Goal: Complete application form: Complete application form

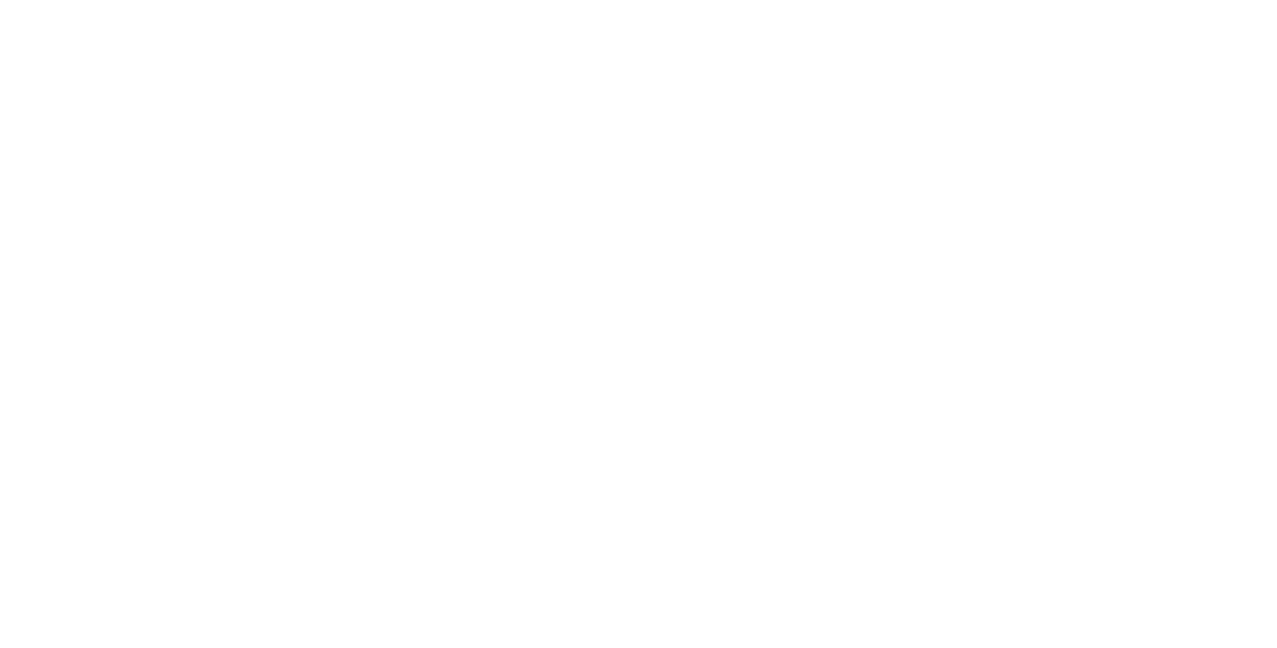
click at [838, 0] on html at bounding box center [638, 0] width 1277 height 0
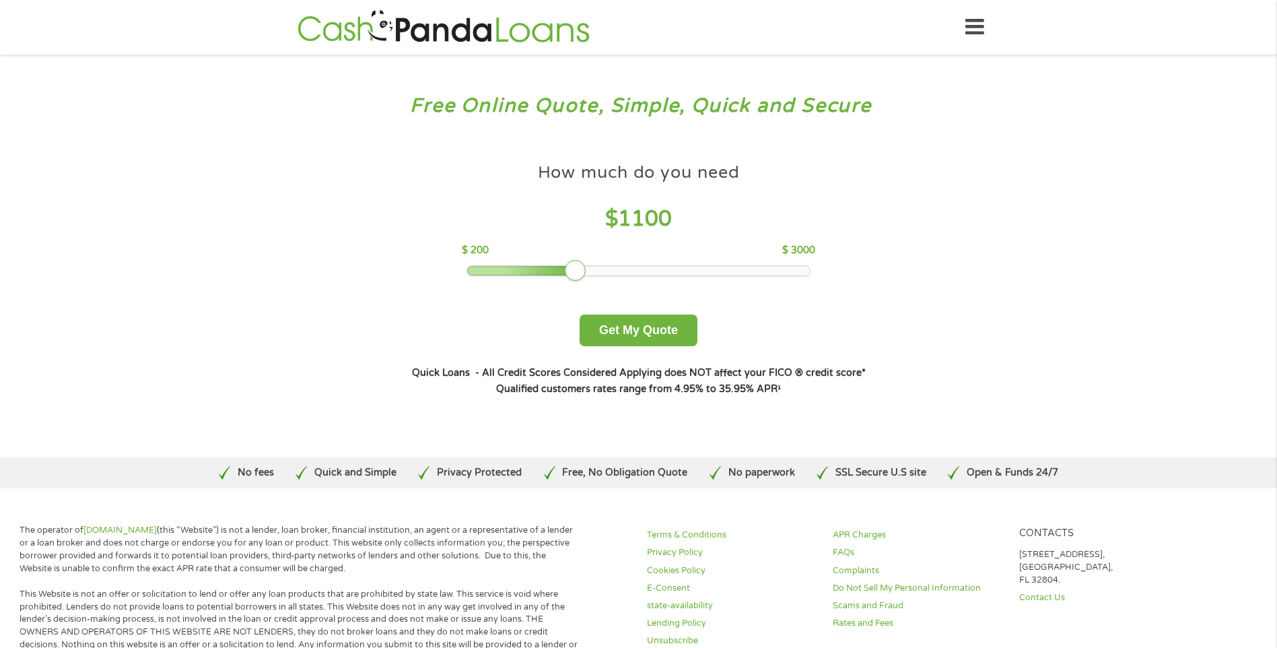
click at [582, 275] on div at bounding box center [638, 270] width 343 height 9
click at [609, 275] on div at bounding box center [638, 270] width 343 height 9
click at [641, 278] on div "How much do you need $ 1300 $ 200 $ 3000 Get My Quote" at bounding box center [638, 251] width 471 height 190
click at [620, 277] on div "How much do you need $ 1300 $ 200 $ 3000 Get My Quote" at bounding box center [638, 251] width 471 height 190
click at [613, 275] on div at bounding box center [638, 270] width 343 height 9
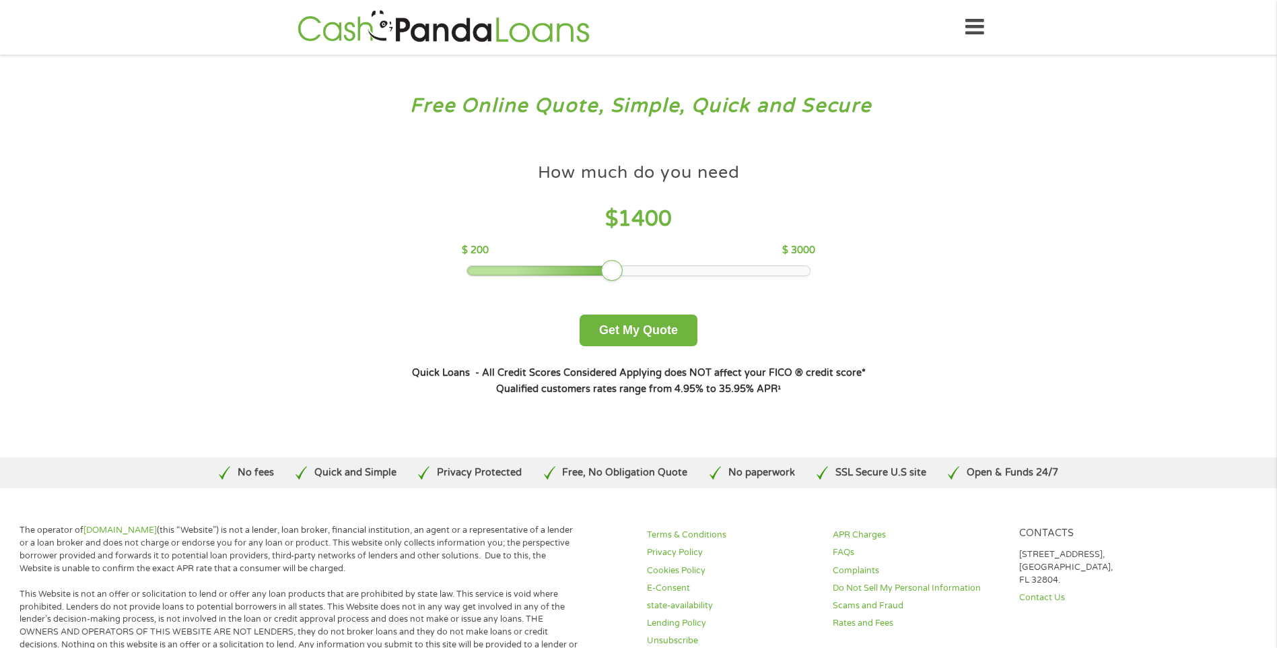
click at [624, 279] on div "How much do you need $ 1400 $ 200 $ 3000 Get My Quote" at bounding box center [638, 251] width 471 height 190
click at [627, 271] on div at bounding box center [638, 270] width 343 height 9
click at [637, 337] on button "Get My Quote" at bounding box center [639, 330] width 118 height 32
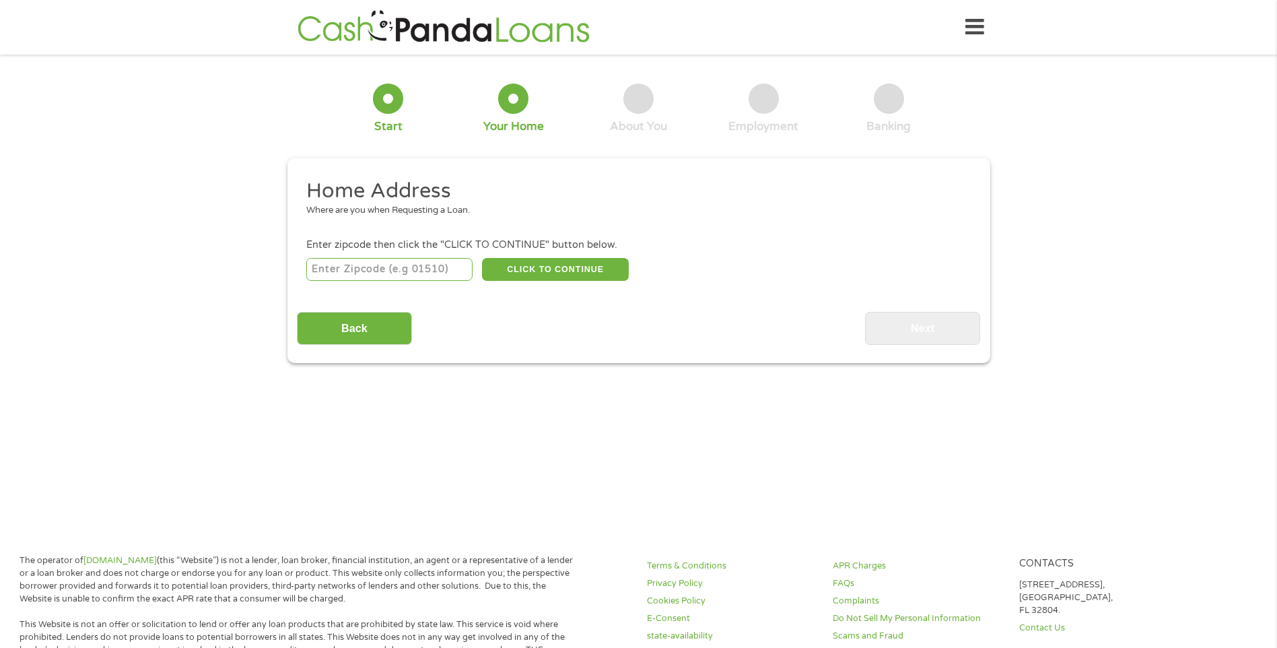
click at [318, 265] on input "number" at bounding box center [389, 269] width 166 height 23
type input "97222"
click at [522, 272] on button "CLICK TO CONTINUE" at bounding box center [555, 269] width 147 height 23
type input "97222"
type input "[GEOGRAPHIC_DATA]"
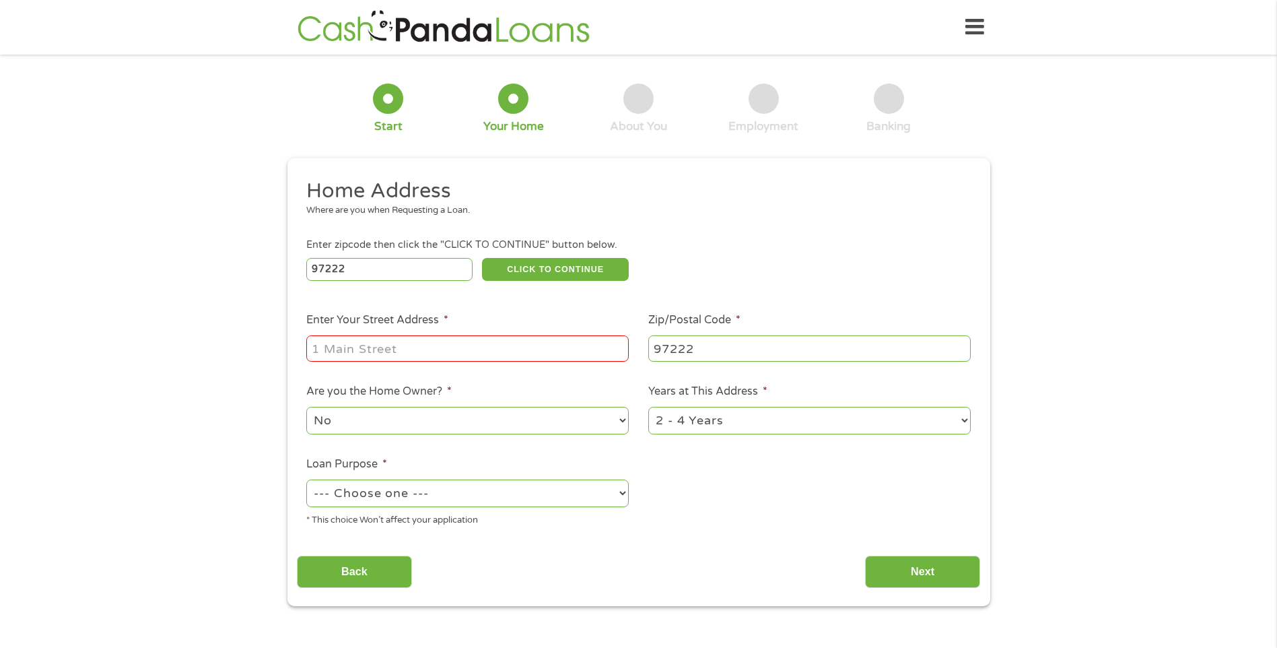
click at [320, 345] on input "Enter Your Street Address *" at bounding box center [467, 348] width 322 height 26
type input "[STREET_ADDRESS]"
click at [964, 419] on select "1 Year or less 1 - 2 Years 2 - 4 Years Over 4 Years" at bounding box center [809, 421] width 322 height 28
select select "60months"
click at [648, 407] on select "1 Year or less 1 - 2 Years 2 - 4 Years Over 4 Years" at bounding box center [809, 421] width 322 height 28
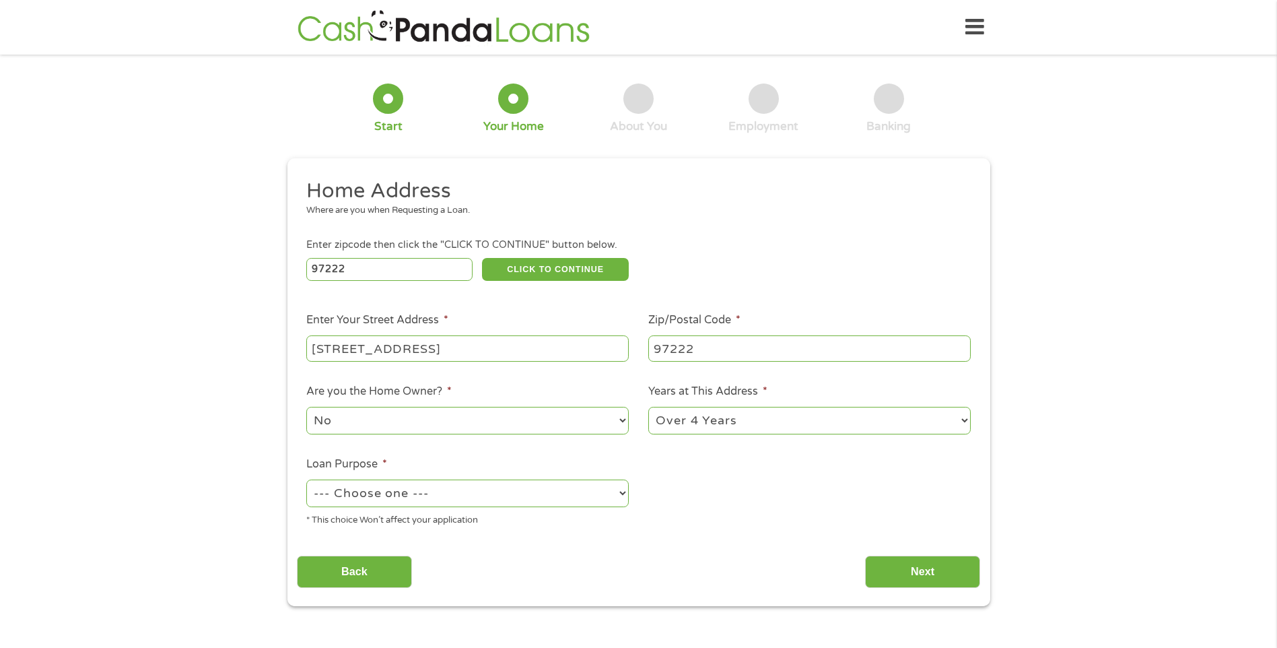
click at [623, 494] on select "--- Choose one --- Pay Bills Debt Consolidation Home Improvement Major Purchase…" at bounding box center [467, 493] width 322 height 28
select select "paybills"
click at [306, 479] on select "--- Choose one --- Pay Bills Debt Consolidation Home Improvement Major Purchase…" at bounding box center [467, 493] width 322 height 28
click at [924, 571] on input "Next" at bounding box center [922, 571] width 115 height 33
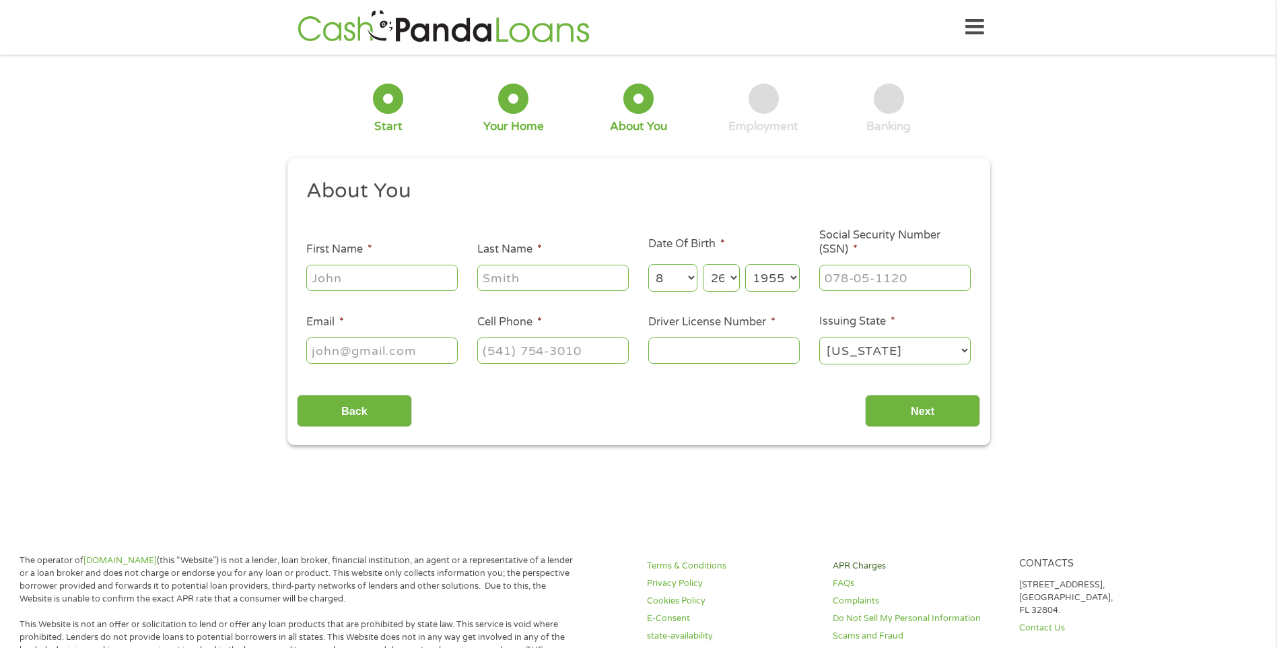
scroll to position [5, 5]
click at [320, 273] on input "First Name *" at bounding box center [381, 278] width 151 height 26
type input "[PERSON_NAME]"
type input "[EMAIL_ADDRESS][DOMAIN_NAME]"
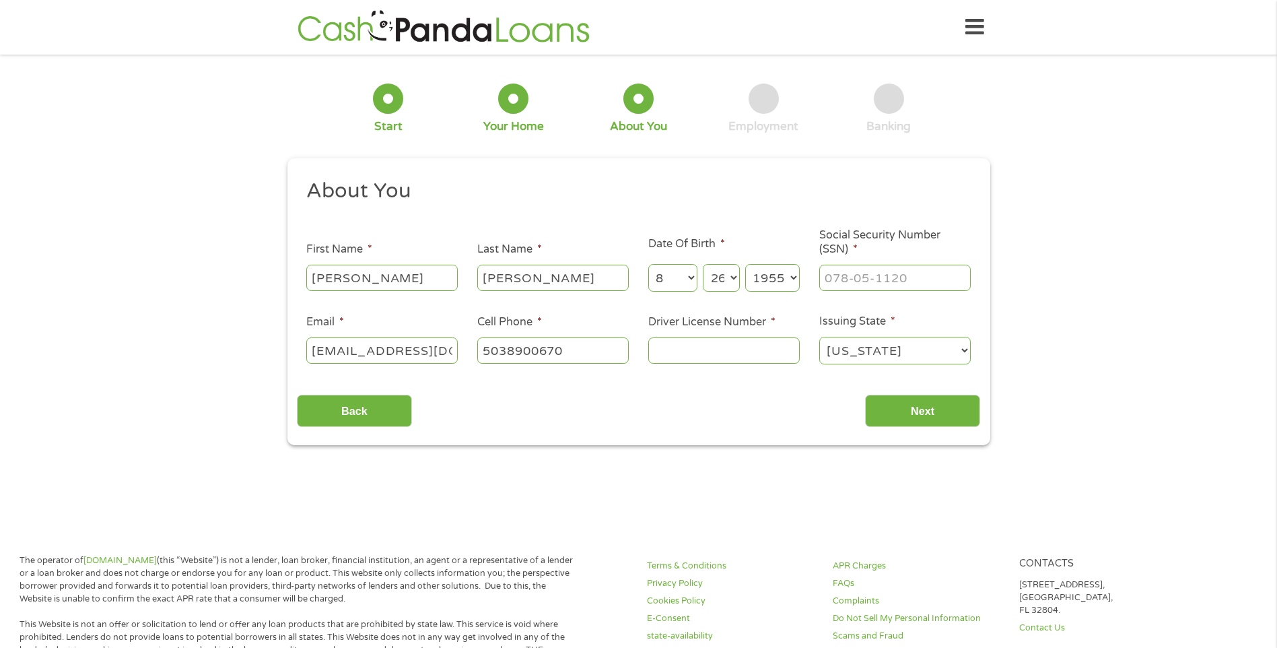
type input "[PHONE_NUMBER]"
click at [835, 277] on input "___-__-____" at bounding box center [894, 278] width 151 height 26
type input "544-70-6826"
click at [665, 349] on input "Driver License Number *" at bounding box center [723, 350] width 151 height 26
type input "2066298"
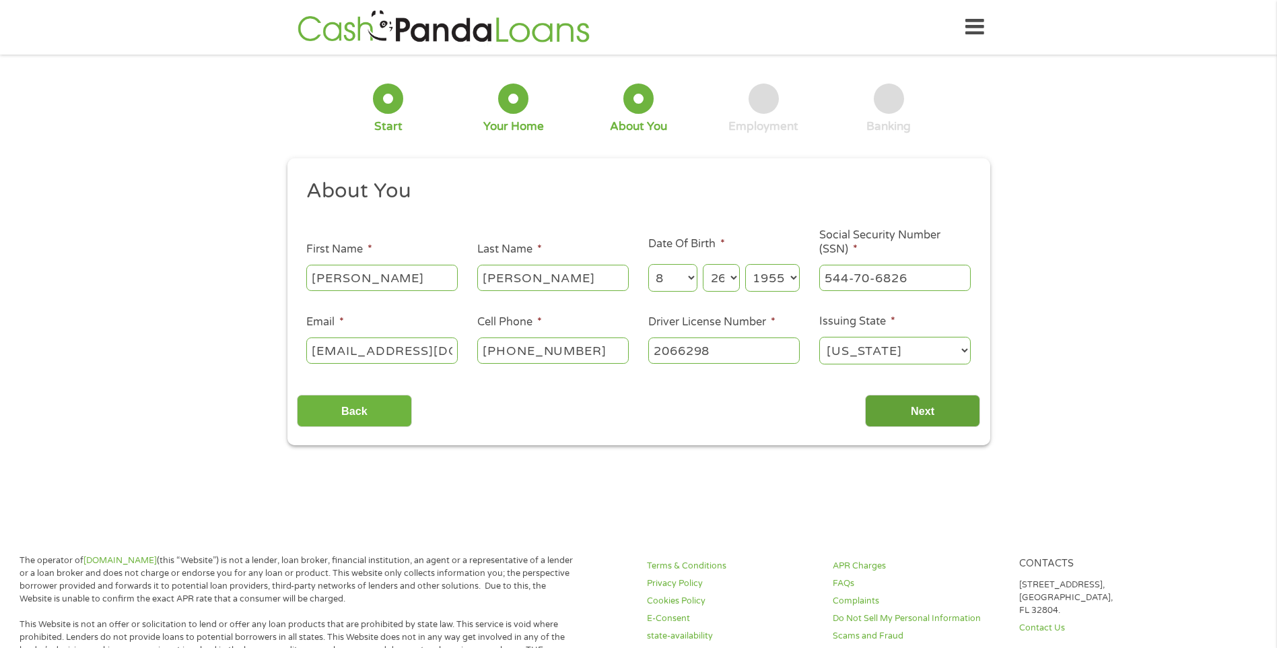
click at [918, 415] on input "Next" at bounding box center [922, 411] width 115 height 33
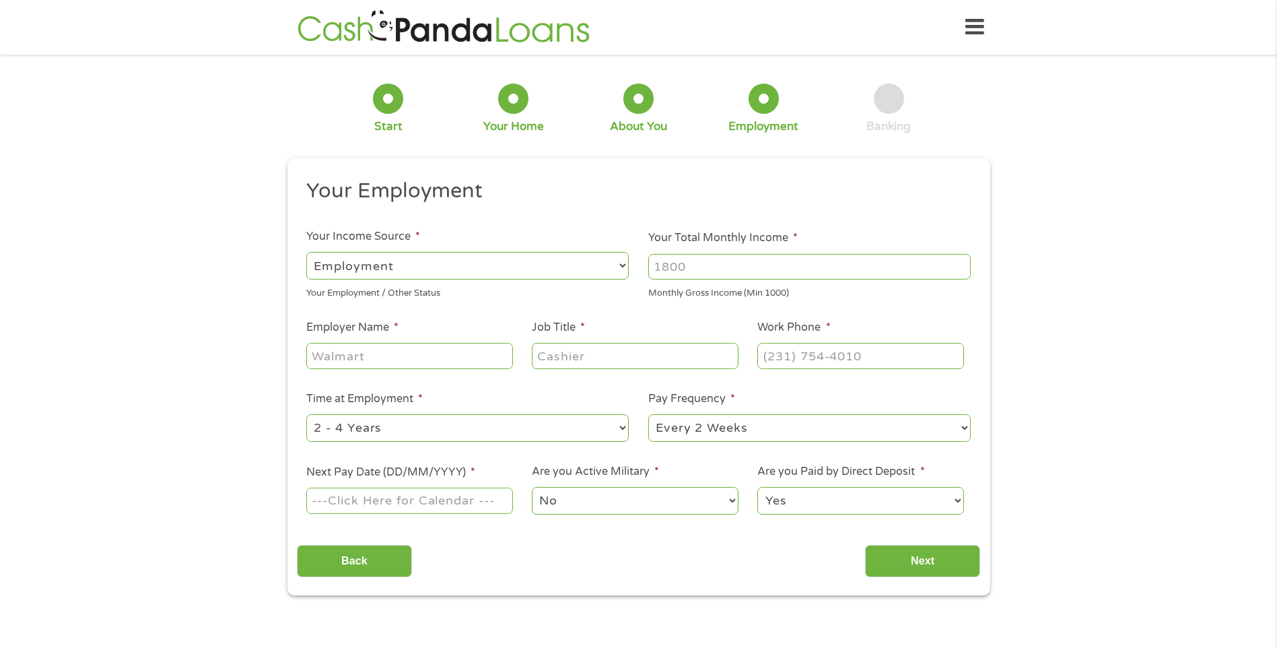
click at [622, 267] on select "--- Choose one --- Employment [DEMOGRAPHIC_DATA] Benefits" at bounding box center [467, 266] width 322 height 28
click at [306, 252] on select "--- Choose one --- Employment [DEMOGRAPHIC_DATA] Benefits" at bounding box center [467, 266] width 322 height 28
click at [694, 267] on input "Your Total Monthly Income *" at bounding box center [809, 267] width 322 height 26
type input "5500"
click at [324, 352] on input "Employer Name *" at bounding box center [409, 356] width 206 height 26
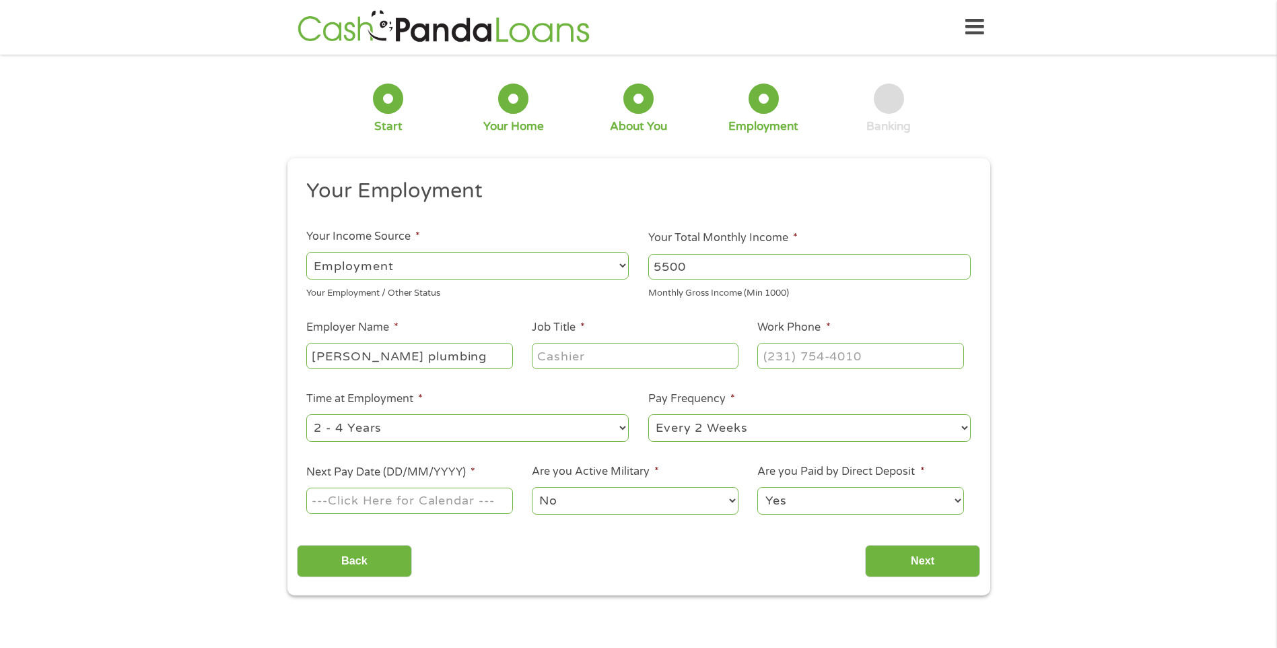
type input "[PERSON_NAME] plumbing"
click at [551, 353] on input "Job Title *" at bounding box center [635, 356] width 206 height 26
type input "plumber"
click at [777, 354] on input "(___) ___-____" at bounding box center [860, 356] width 206 height 26
type input "(_50) 365-4976"
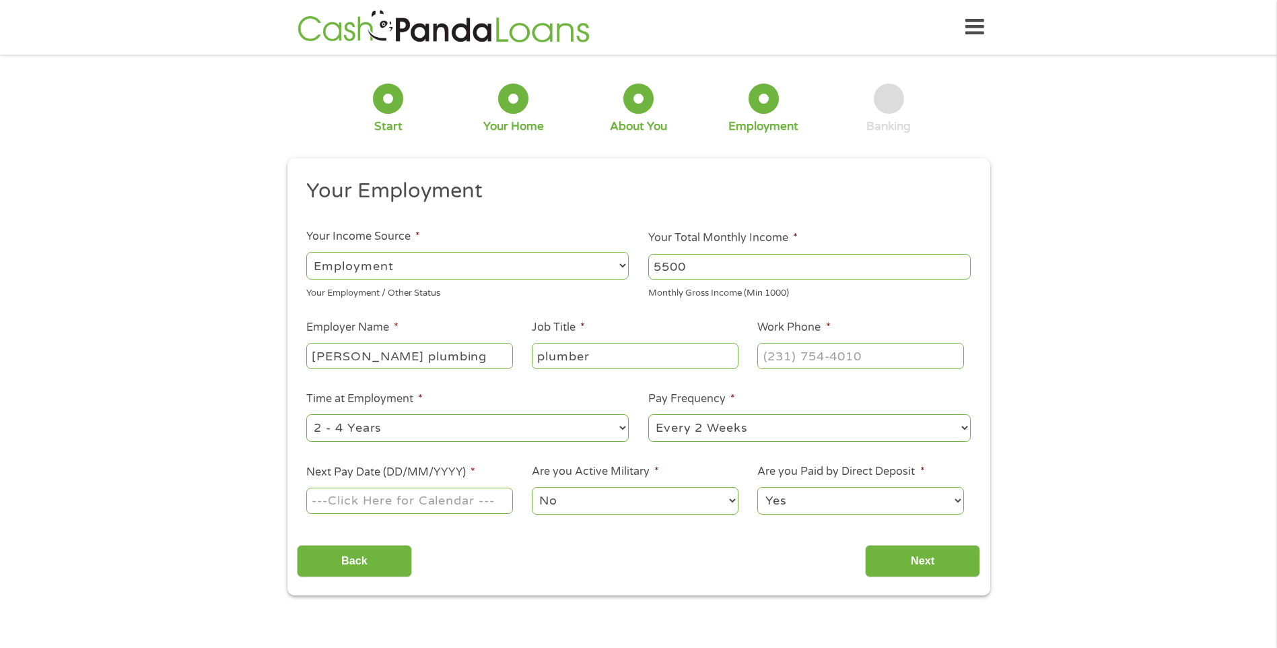
click at [390, 423] on select "--- Choose one --- 1 Year or less 1 - 2 Years 2 - 4 Years Over 4 Years" at bounding box center [467, 428] width 322 height 28
select select "60months"
click at [306, 414] on select "--- Choose one --- 1 Year or less 1 - 2 Years 2 - 4 Years Over 4 Years" at bounding box center [467, 428] width 322 height 28
click at [963, 428] on select "--- Choose one --- Every 2 Weeks Every Week Monthly Semi-Monthly" at bounding box center [809, 428] width 322 height 28
select select "monthly"
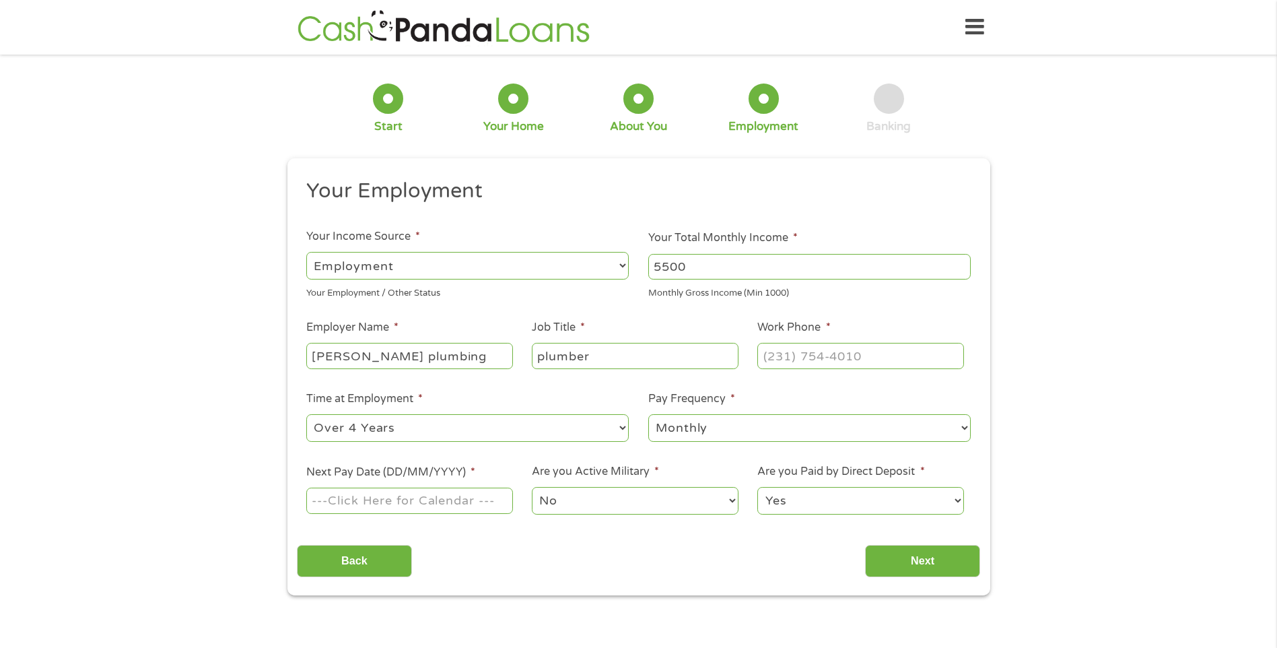
click at [648, 414] on select "--- Choose one --- Every 2 Weeks Every Week Monthly Semi-Monthly" at bounding box center [809, 428] width 322 height 28
click at [333, 500] on input "Next Pay Date (DD/MM/YYYY) *" at bounding box center [409, 500] width 206 height 26
type input "[DATE]"
click at [922, 567] on input "Next" at bounding box center [922, 561] width 115 height 33
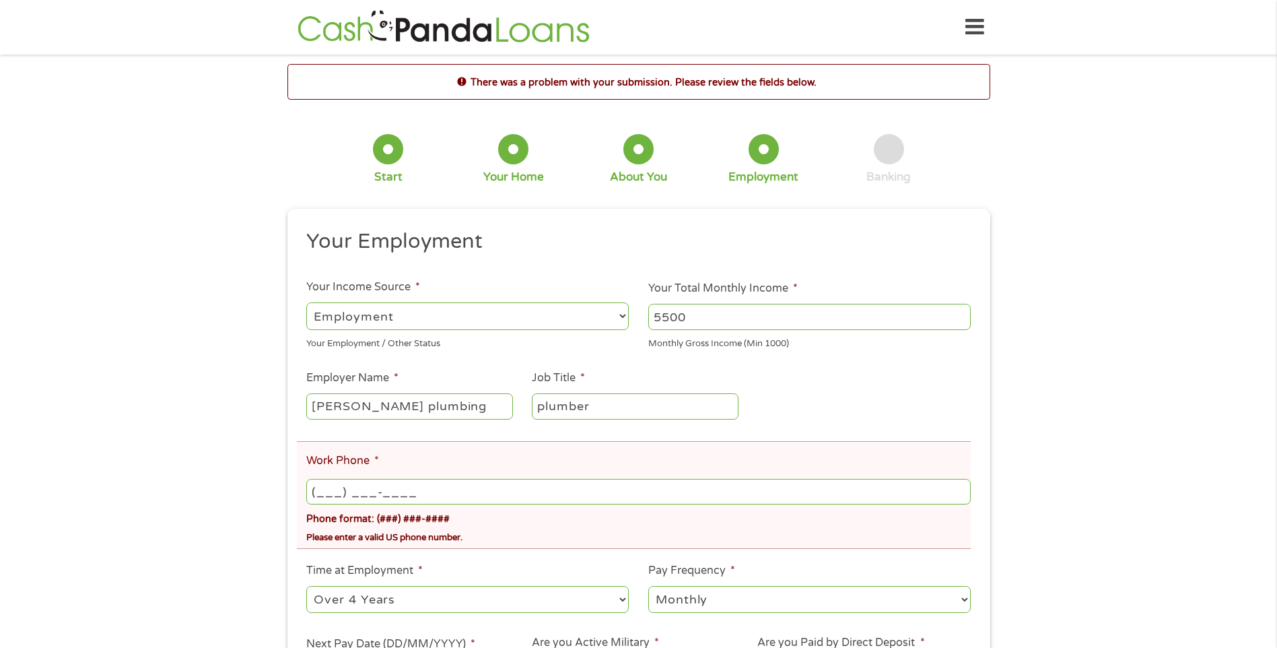
click at [315, 485] on input "(___) ___-____" at bounding box center [638, 492] width 664 height 26
type input "[PHONE_NUMBER]"
click at [568, 533] on div "Please enter a valid US phone number." at bounding box center [638, 535] width 664 height 18
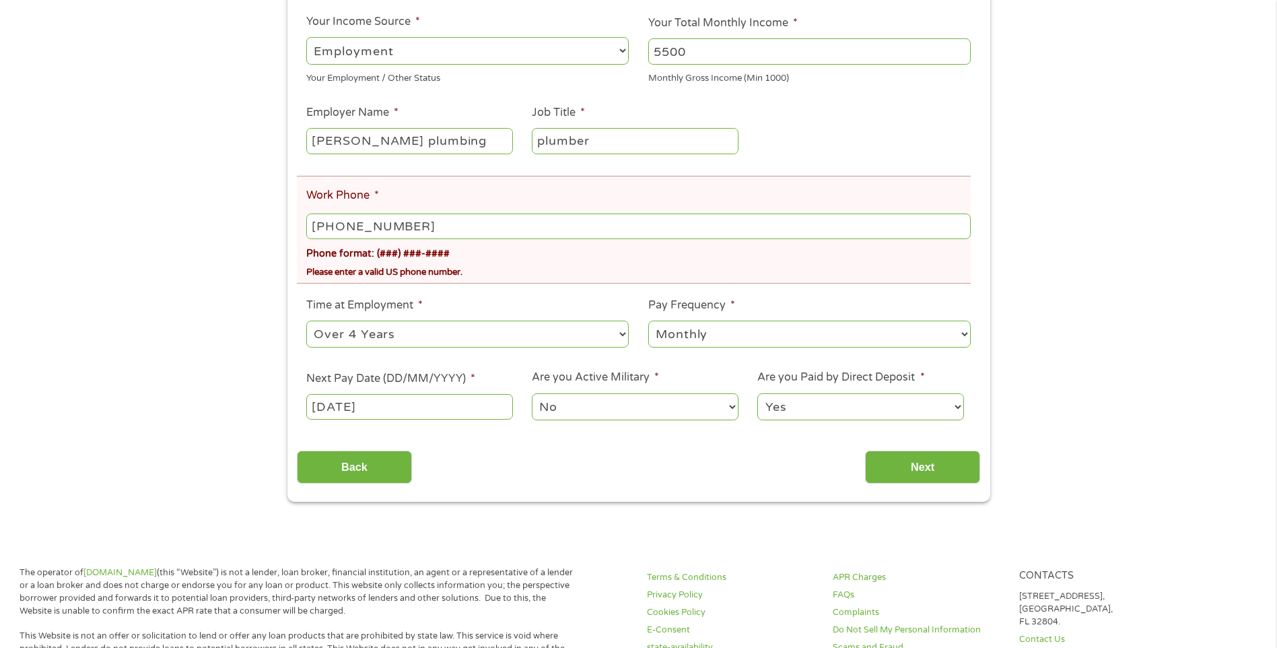
scroll to position [269, 0]
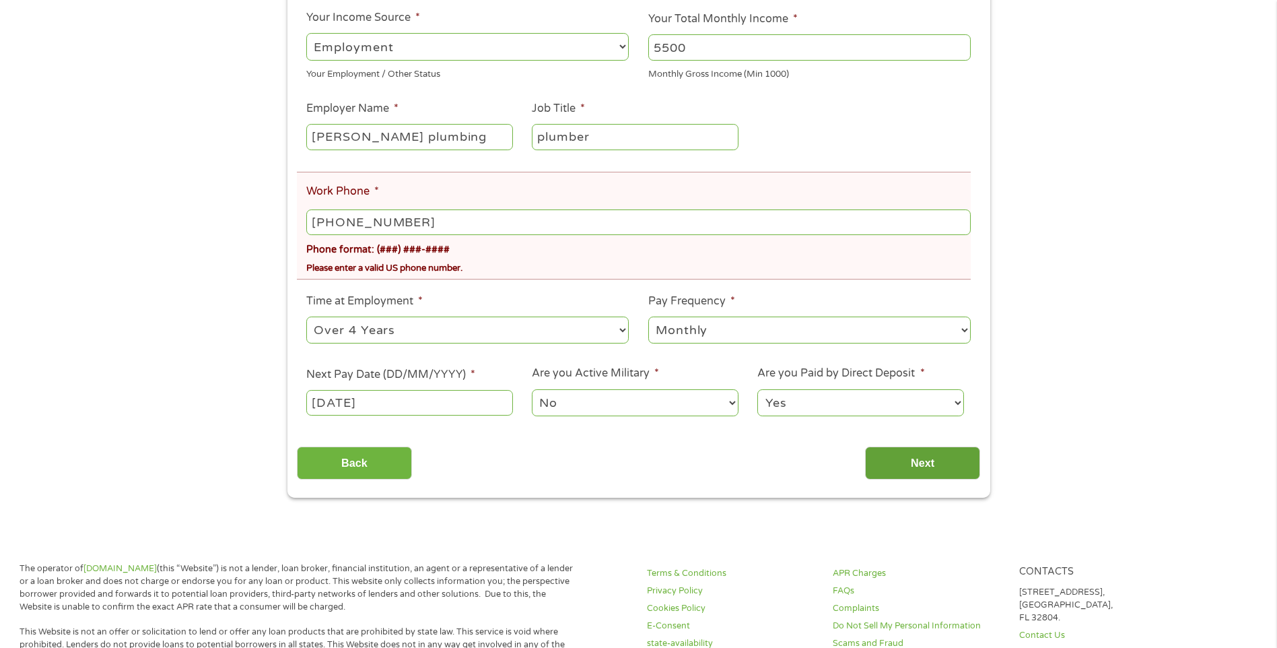
click at [898, 455] on input "Next" at bounding box center [922, 462] width 115 height 33
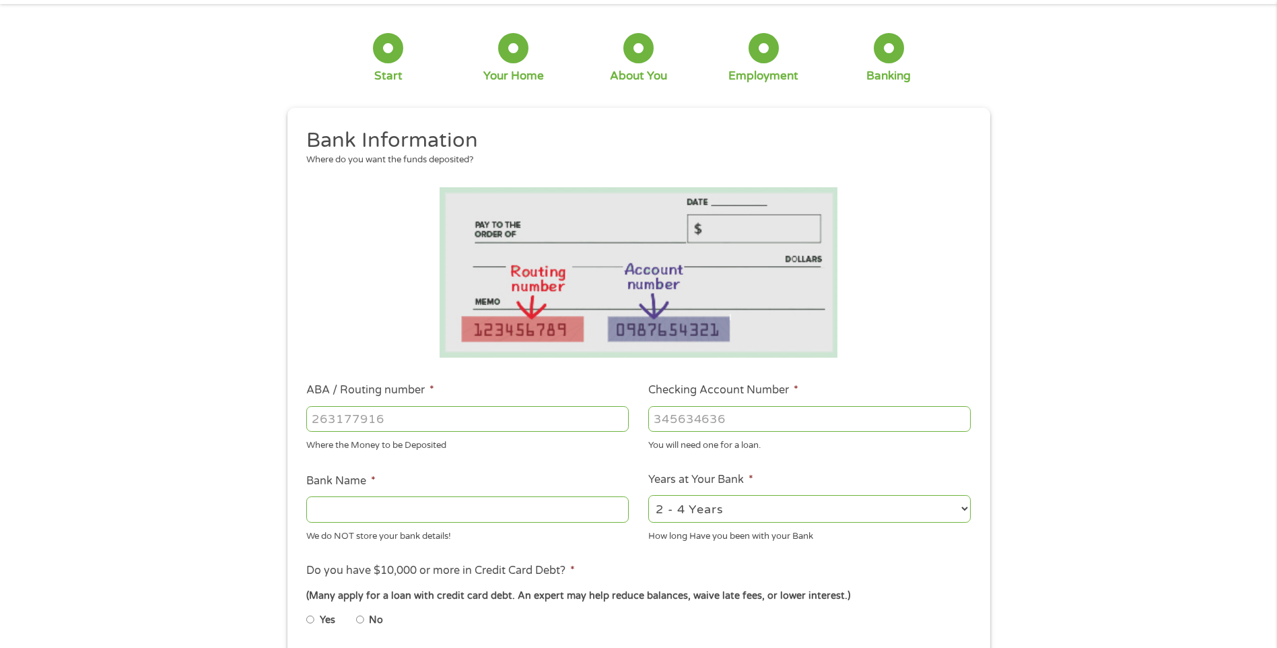
scroll to position [0, 0]
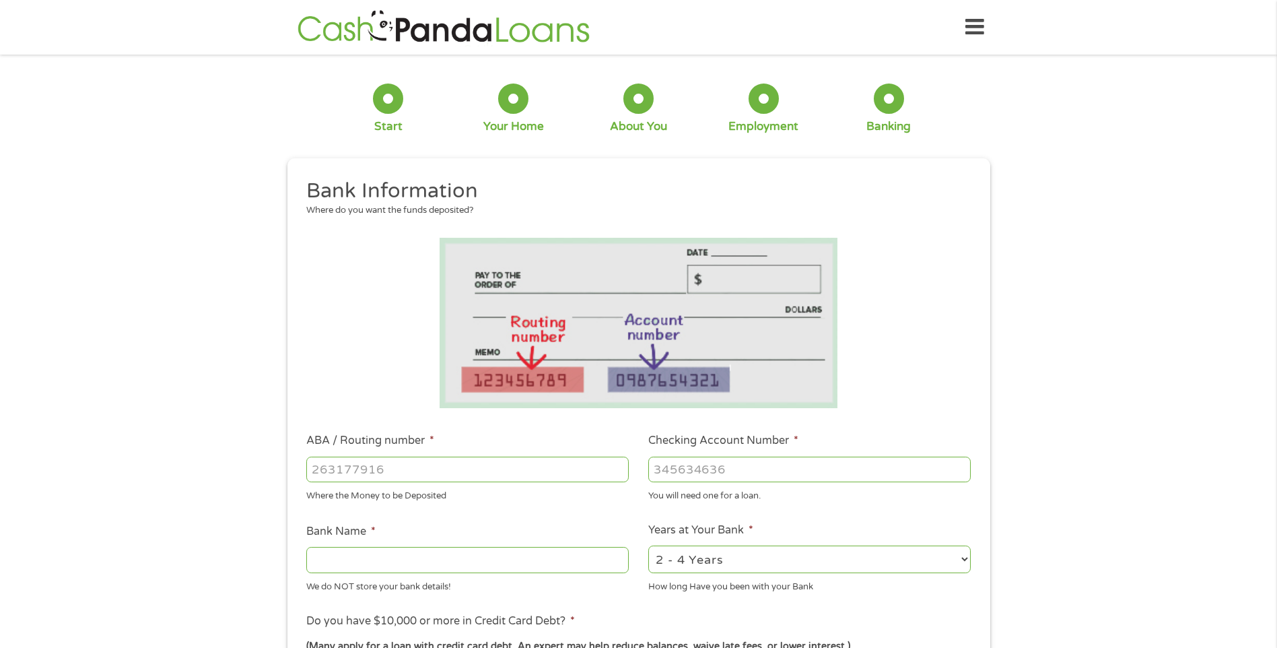
click at [319, 463] on input "ABA / Routing number *" at bounding box center [467, 469] width 322 height 26
type input "325181015"
type input "TWINSTAR CREDIT UNION"
type input "325181015"
click at [653, 469] on input "Checking Account Number *" at bounding box center [809, 469] width 322 height 26
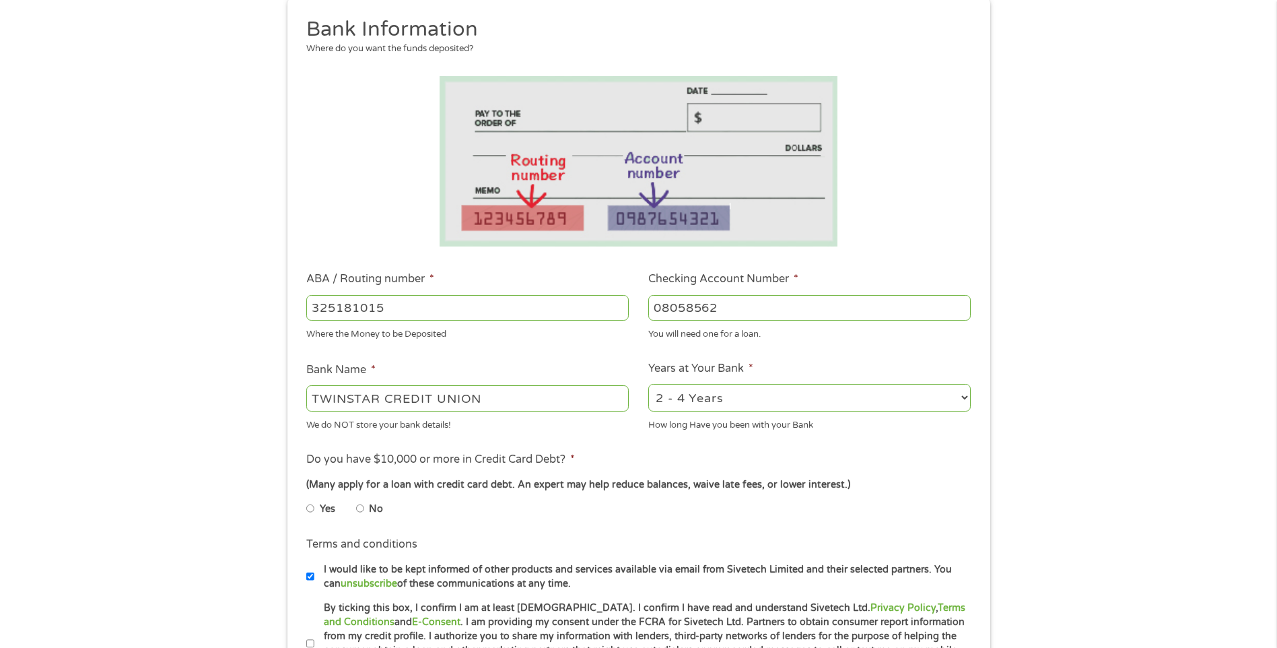
scroll to position [202, 0]
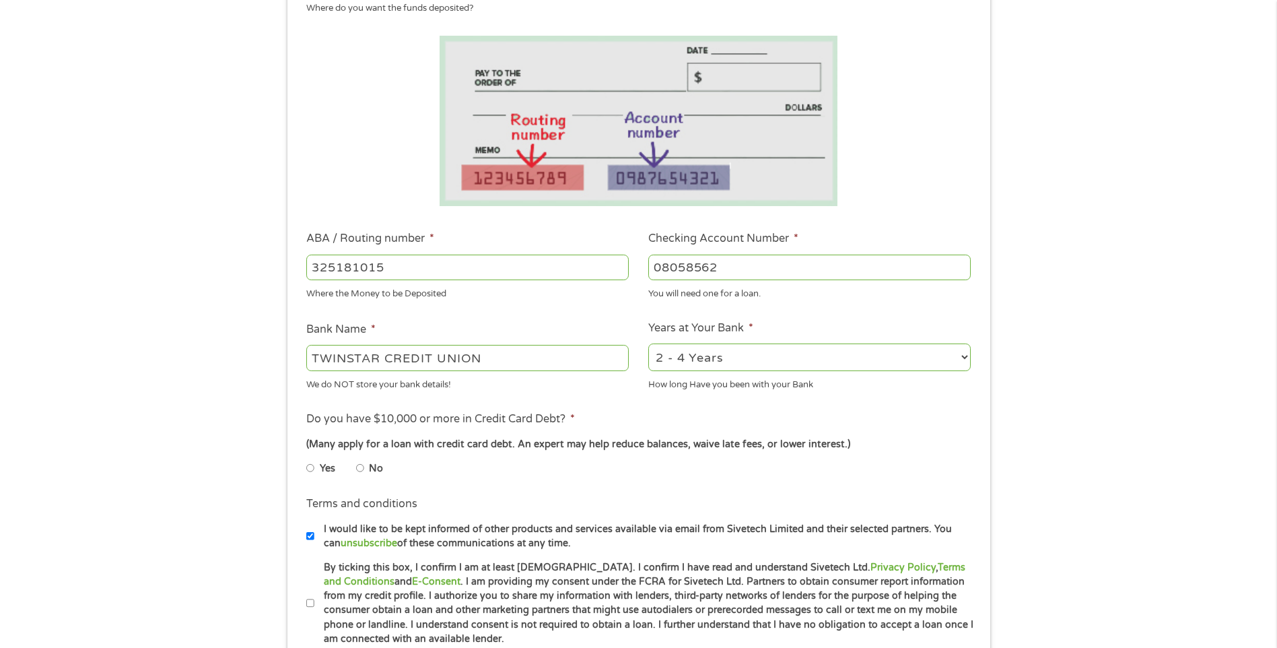
type input "08058562"
click at [963, 356] on select "2 - 4 Years 6 - 12 Months 1 - 2 Years Over 4 Years" at bounding box center [809, 357] width 322 height 28
select select "60months"
click at [648, 343] on select "2 - 4 Years 6 - 12 Months 1 - 2 Years Over 4 Years" at bounding box center [809, 357] width 322 height 28
click at [360, 466] on input "No" at bounding box center [360, 468] width 8 height 22
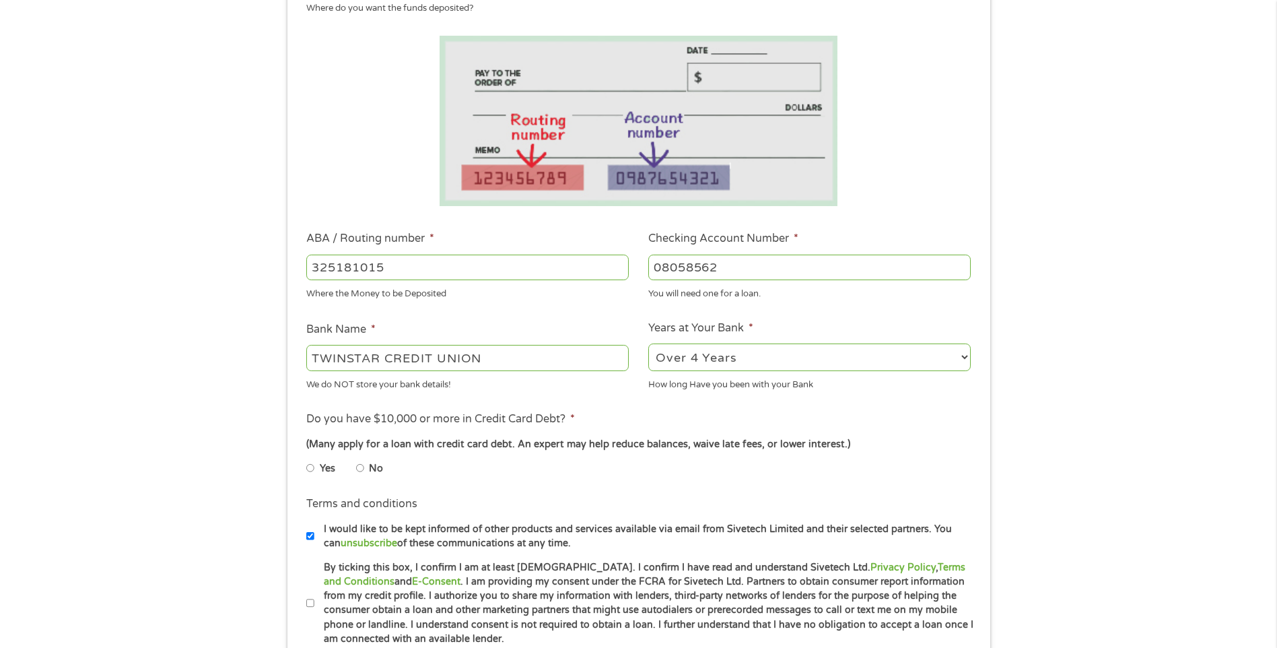
radio input "true"
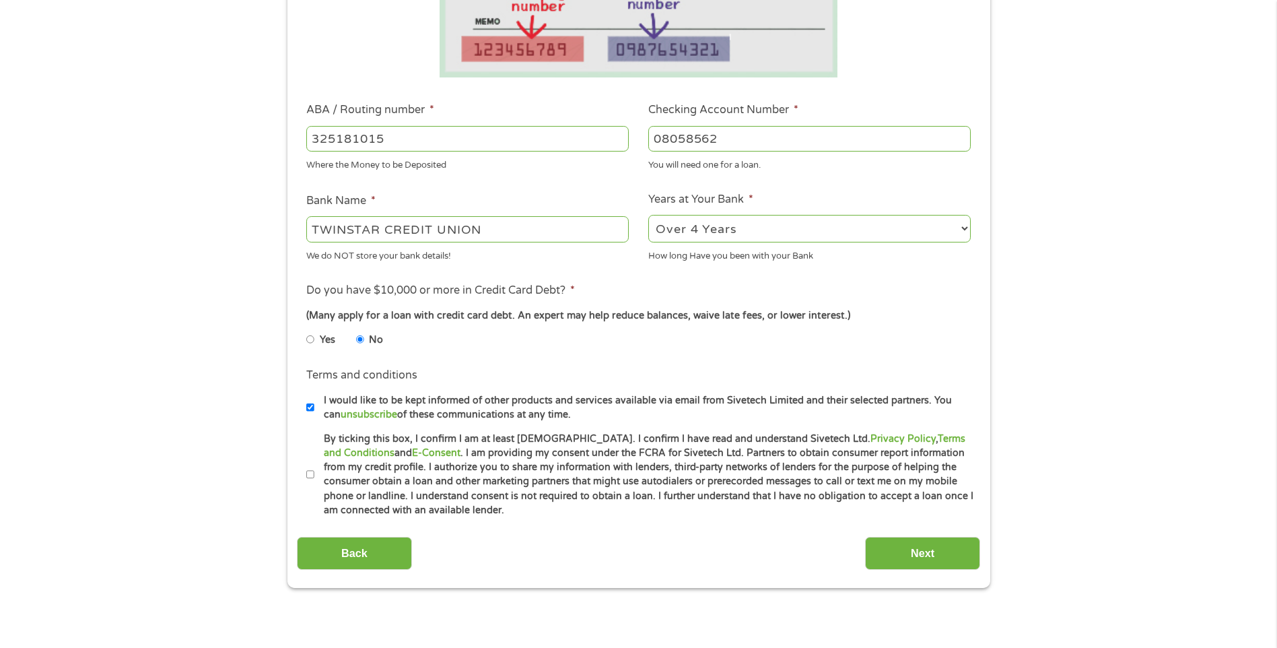
scroll to position [337, 0]
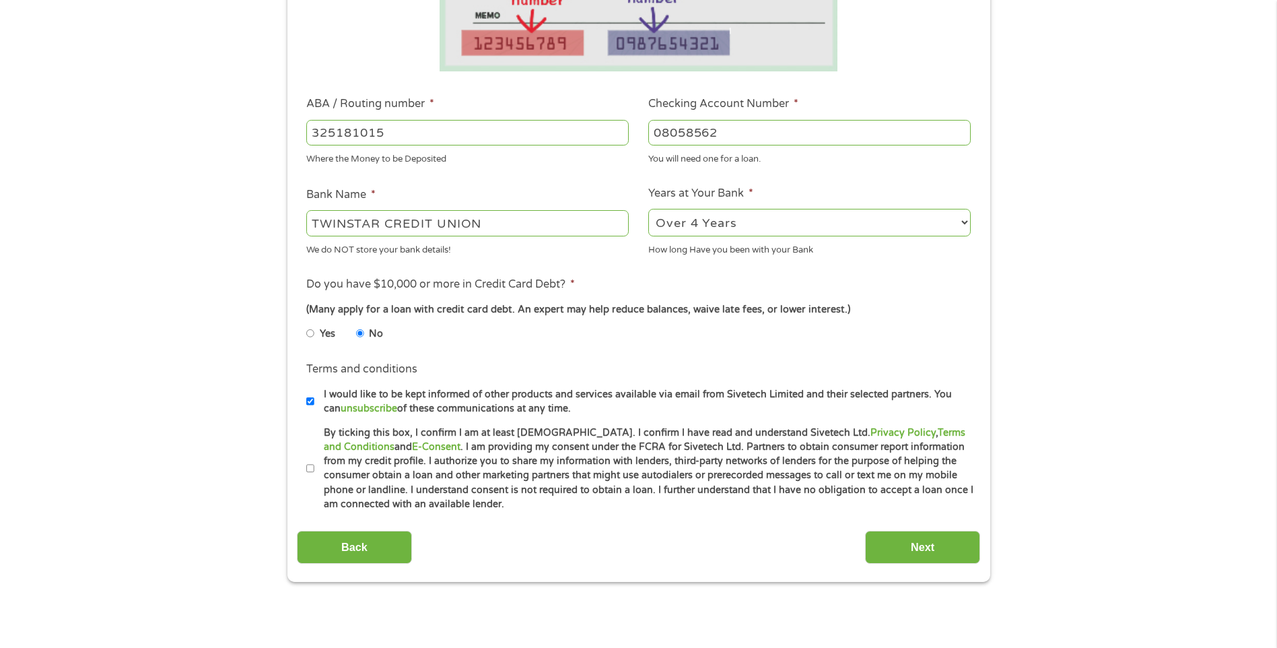
click at [310, 467] on input "By ticking this box, I confirm I am at least [DEMOGRAPHIC_DATA]. I confirm I ha…" at bounding box center [310, 469] width 8 height 22
checkbox input "true"
click at [899, 550] on input "Next" at bounding box center [922, 547] width 115 height 33
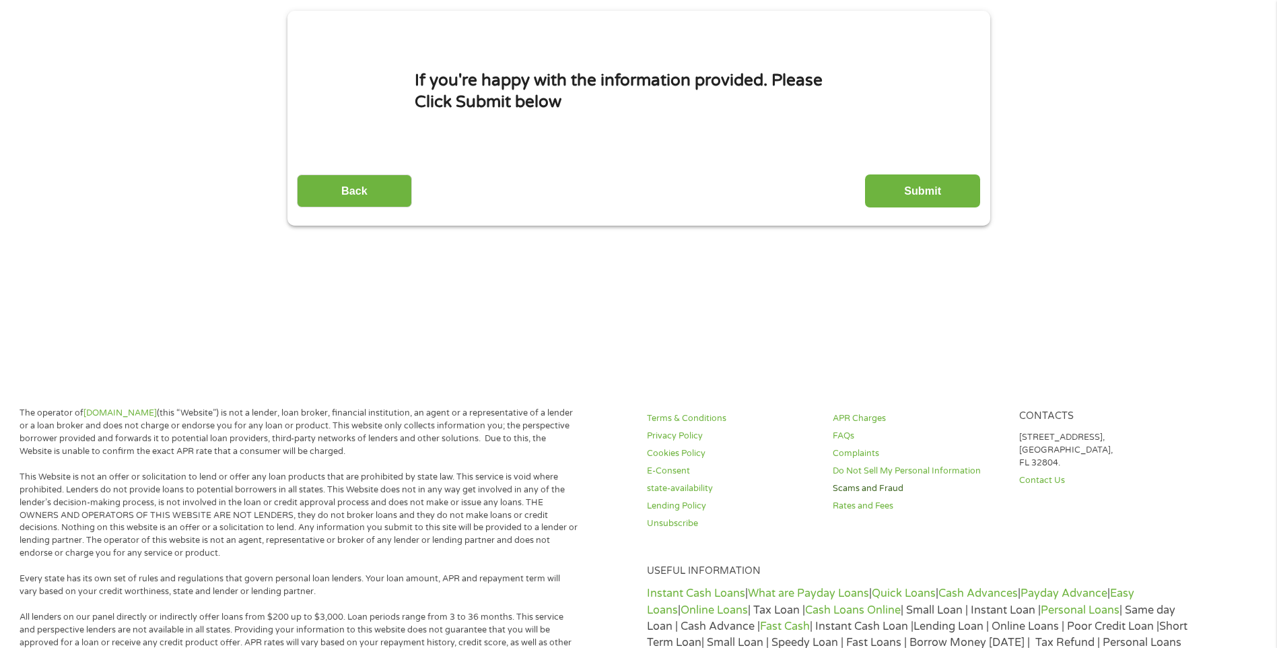
scroll to position [0, 0]
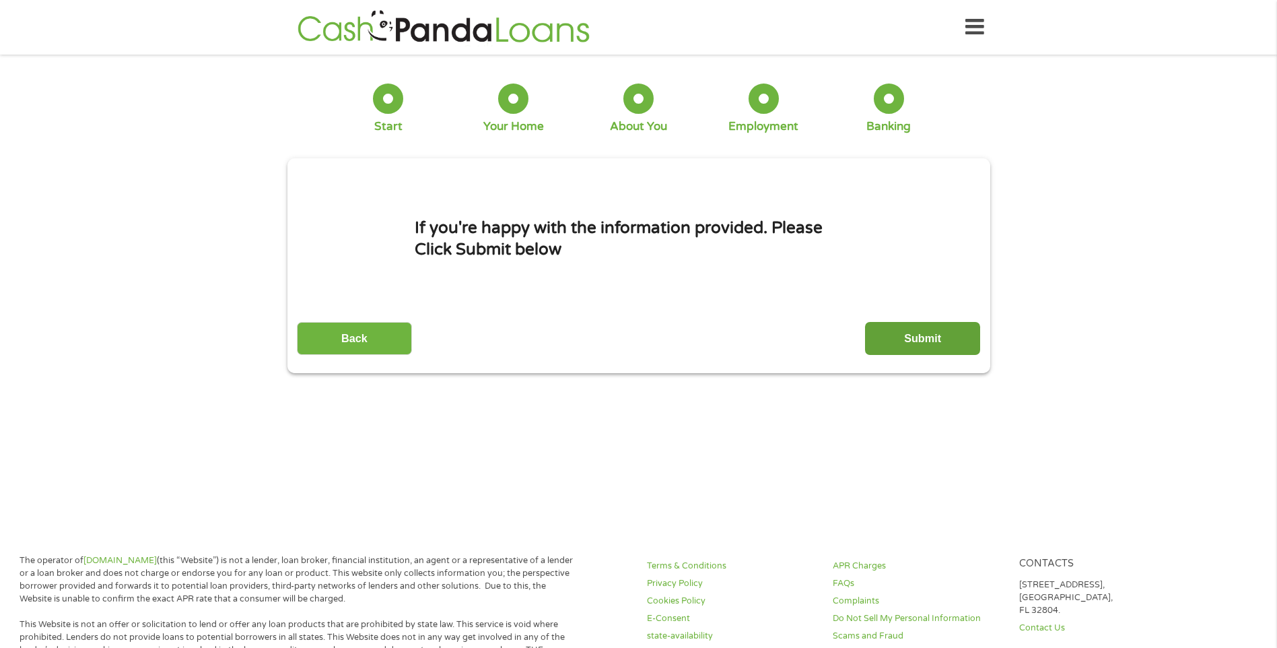
click at [929, 343] on input "Submit" at bounding box center [922, 338] width 115 height 33
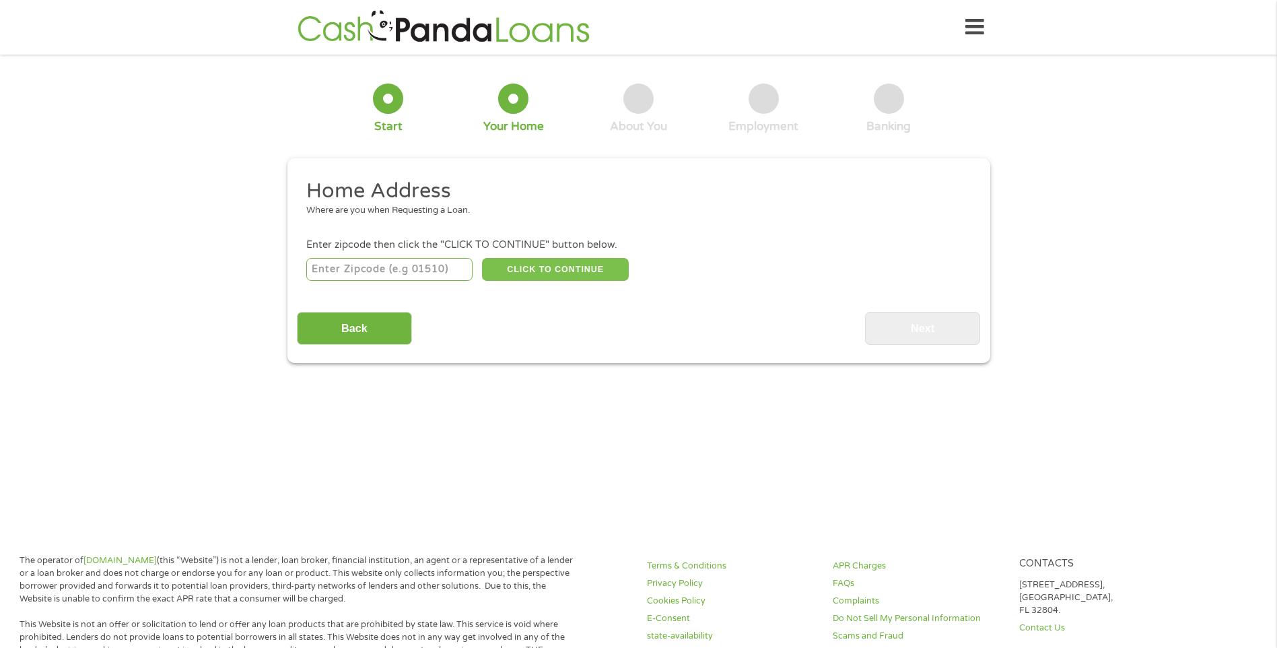
click at [563, 268] on button "CLICK TO CONTINUE" at bounding box center [555, 269] width 147 height 23
